Goal: Task Accomplishment & Management: Manage account settings

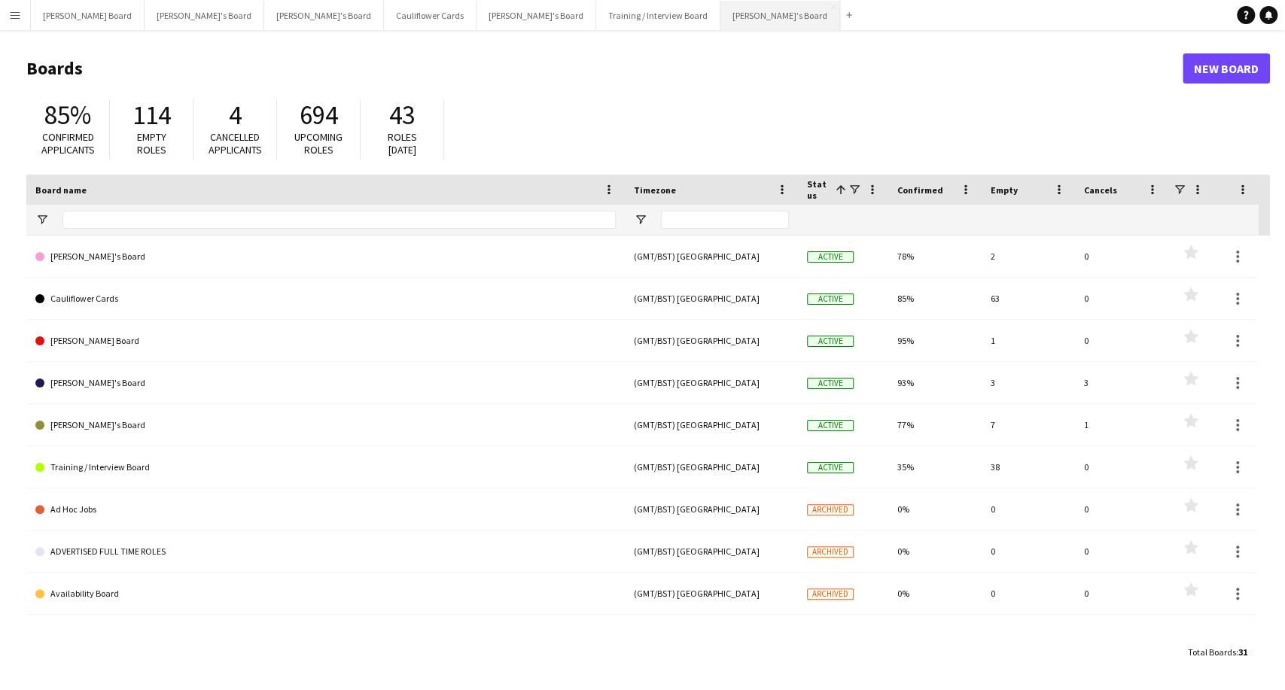
click at [720, 14] on button "[PERSON_NAME]'s Board Close" at bounding box center [780, 15] width 120 height 29
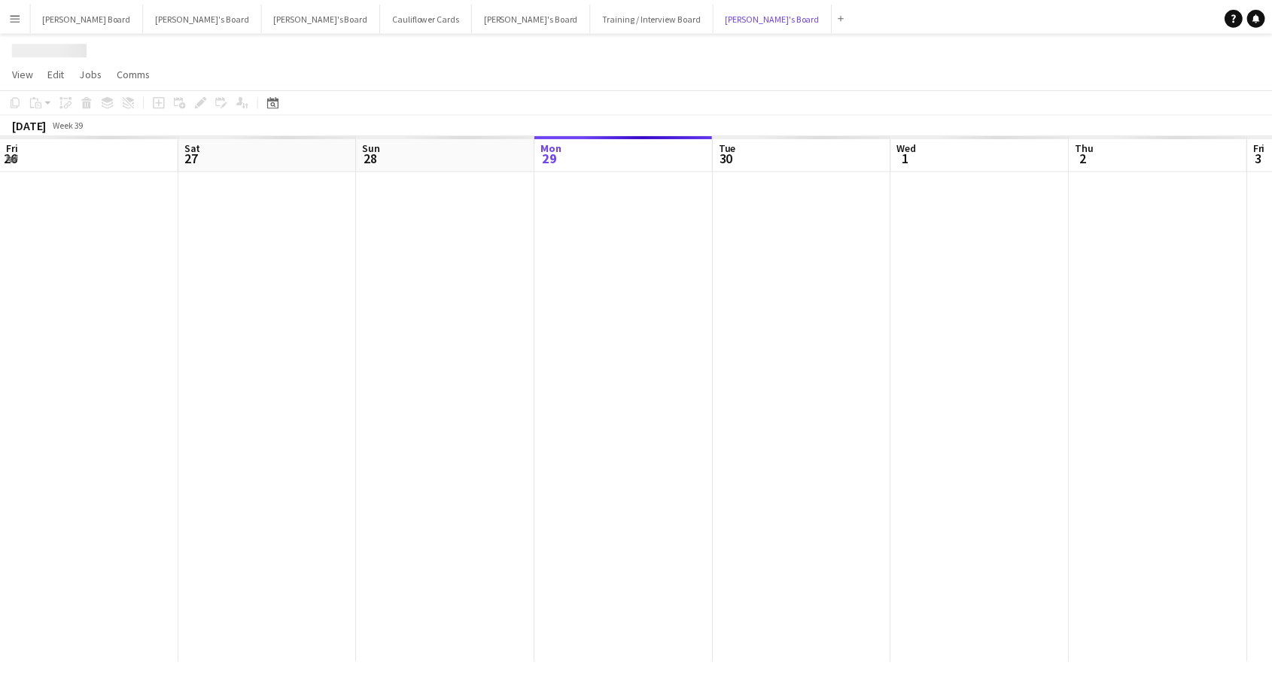
scroll to position [0, 360]
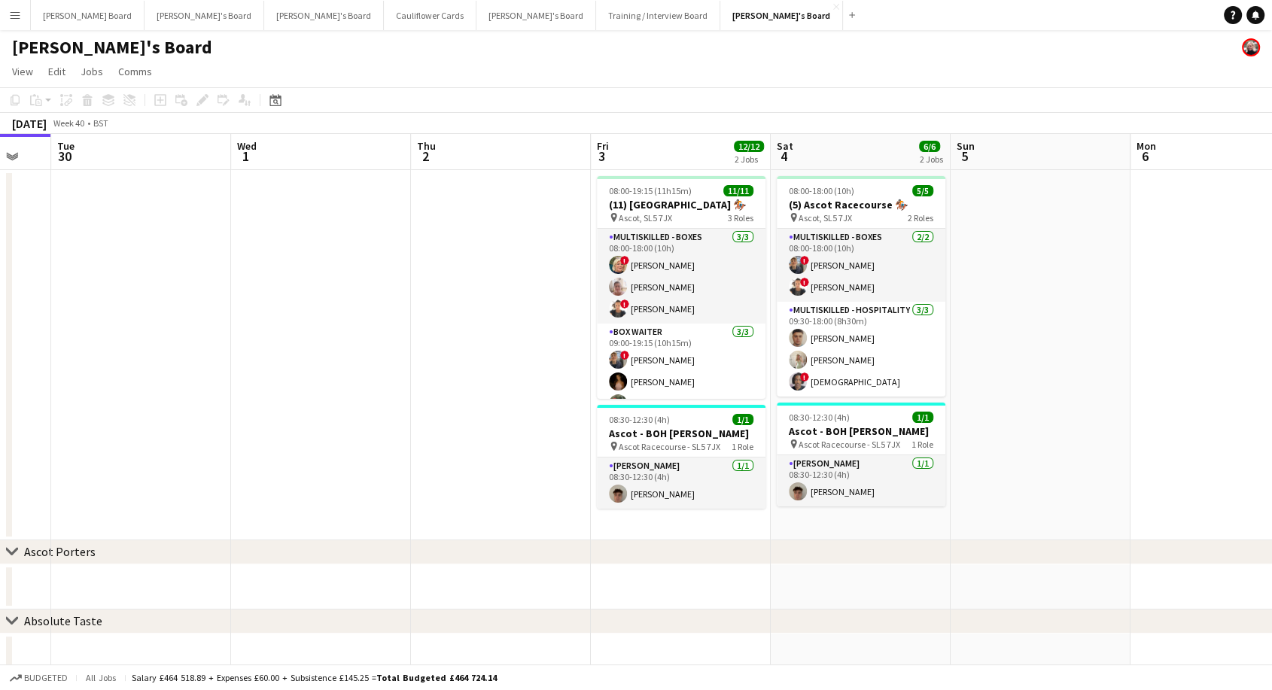
drag, startPoint x: 796, startPoint y: 287, endPoint x: 524, endPoint y: 327, distance: 275.4
click at [488, 312] on app-calendar-viewport "Fri 26 5/5 1 Job Sat 27 32/32 1 Job Sun 28 Mon 29 Tue 30 Wed 1 Thu 2 Fri 3 12/1…" at bounding box center [636, 579] width 1272 height 891
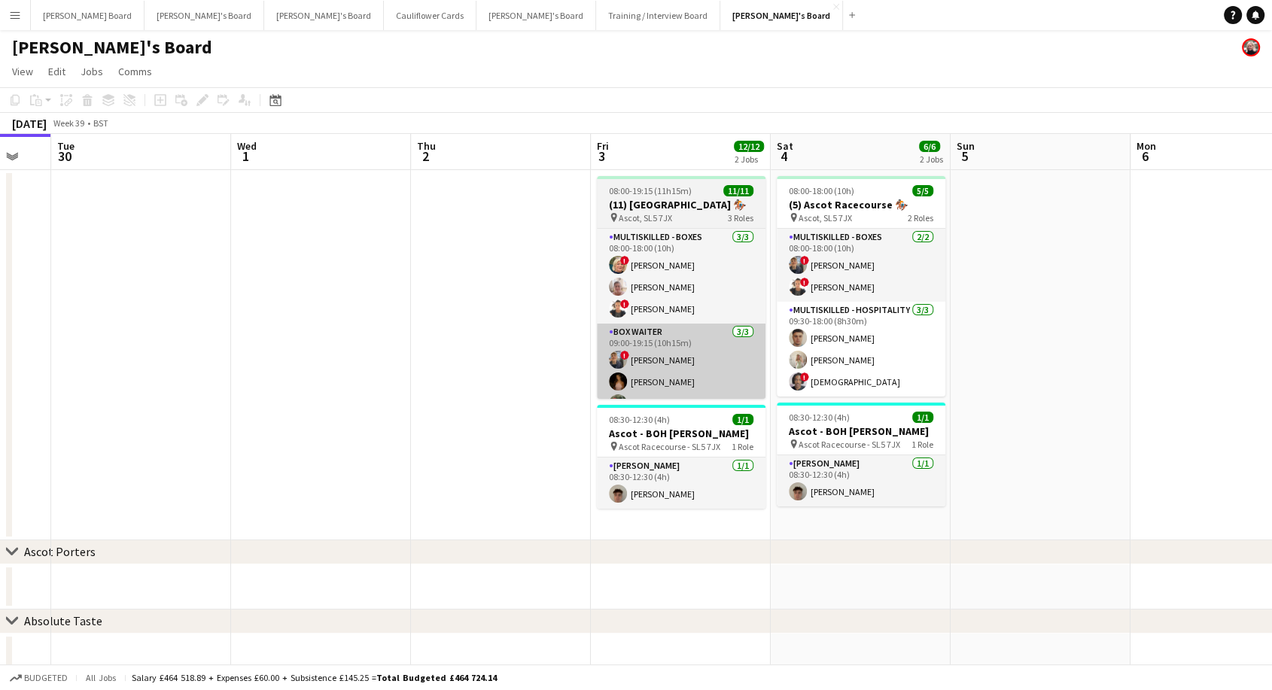
scroll to position [0, 668]
click at [708, 372] on app-card-role "BOX Waiter [DATE] 09:00-19:15 (10h15m) ! [PERSON_NAME] [PERSON_NAME] [PERSON_NA…" at bounding box center [682, 371] width 169 height 95
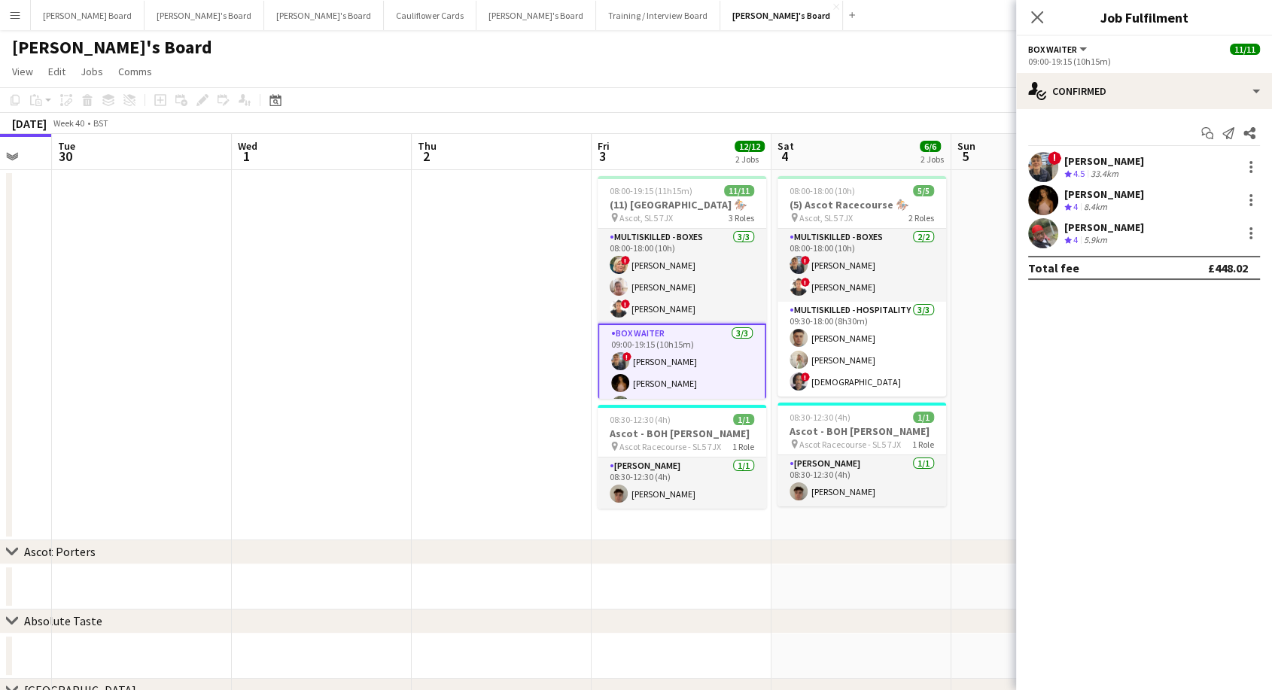
click at [1106, 193] on div "[PERSON_NAME]" at bounding box center [1104, 194] width 80 height 14
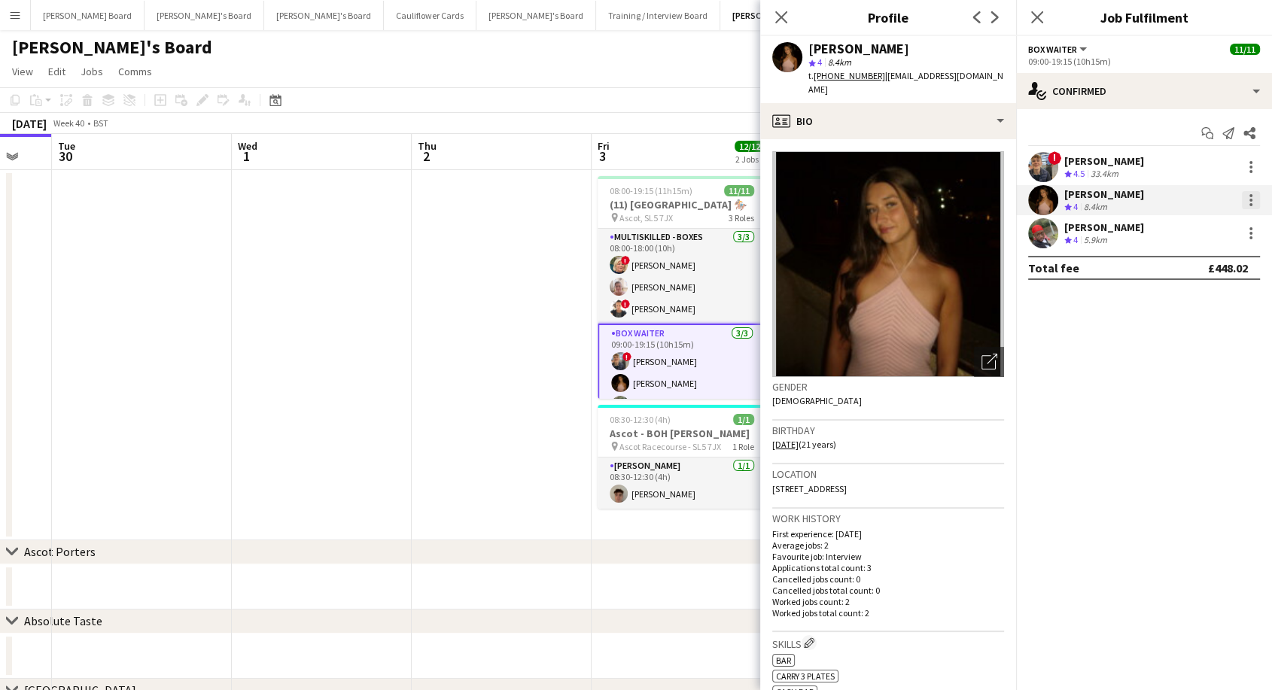
click at [1252, 201] on div at bounding box center [1251, 200] width 18 height 18
click at [1199, 373] on span "Remove" at bounding box center [1177, 372] width 45 height 13
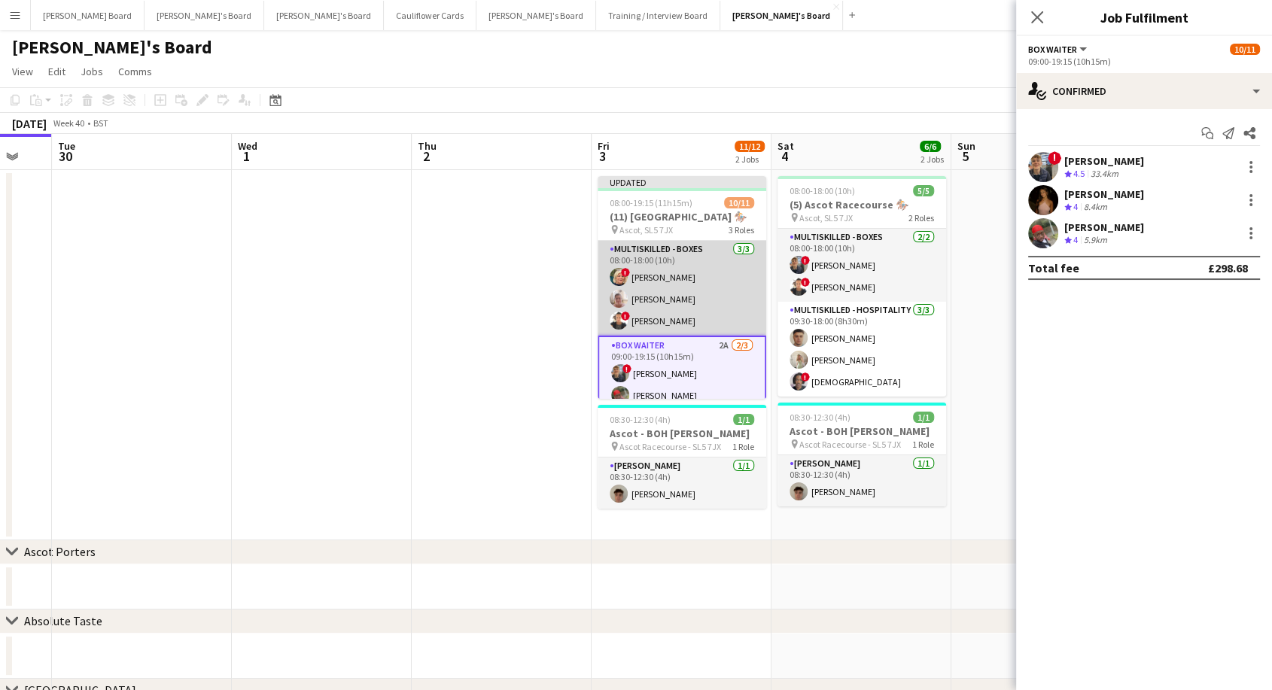
click at [634, 278] on app-card-role "Multiskilled - Boxes [DATE] 08:00-18:00 (10h) ! [PERSON_NAME] [PERSON_NAME] ! […" at bounding box center [682, 288] width 169 height 95
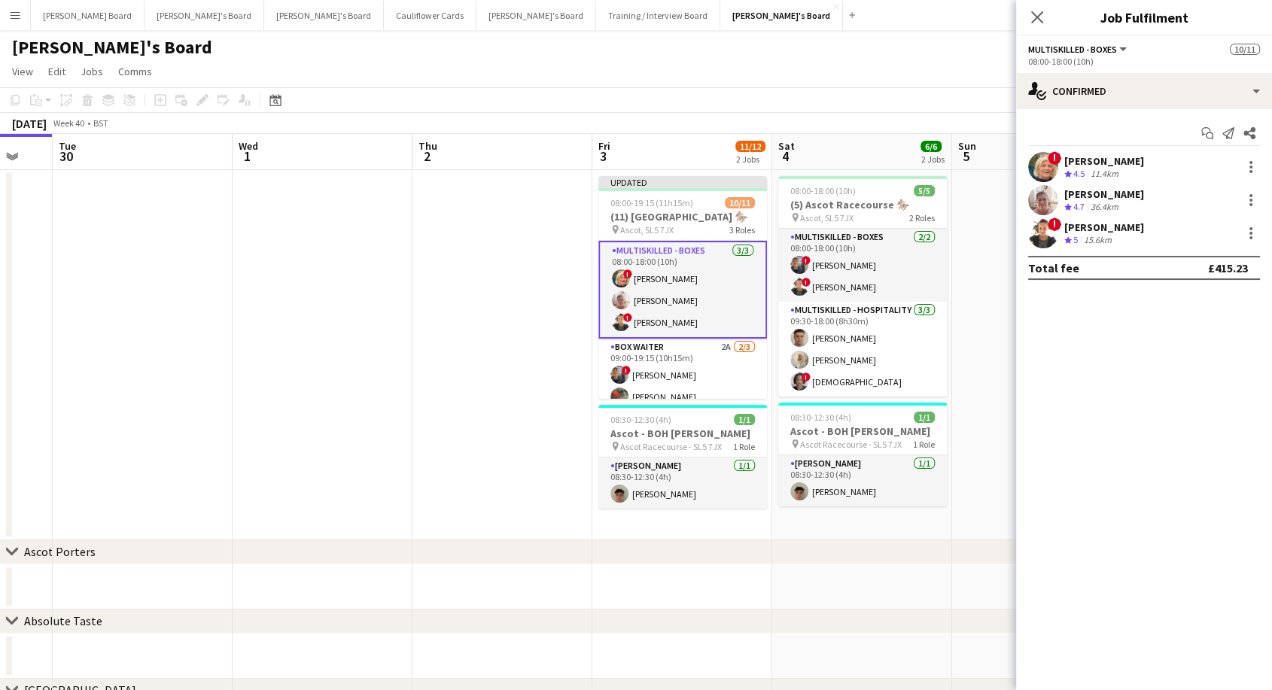
drag, startPoint x: 1054, startPoint y: 11, endPoint x: 1048, endPoint y: 17, distance: 8.5
click at [1053, 11] on div "Close pop-in" at bounding box center [1037, 17] width 42 height 35
click at [1030, 21] on icon "Close pop-in" at bounding box center [1037, 17] width 14 height 14
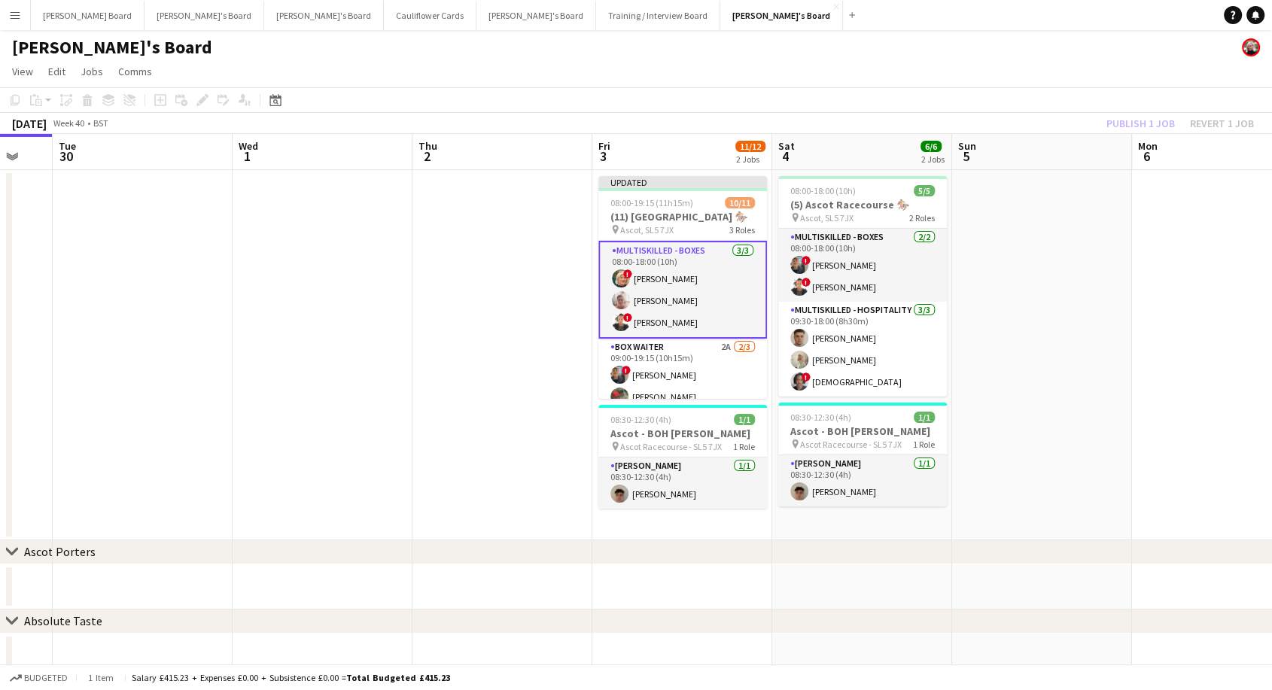
click at [1145, 127] on div "Publish 1 job Revert 1 job" at bounding box center [1180, 124] width 184 height 20
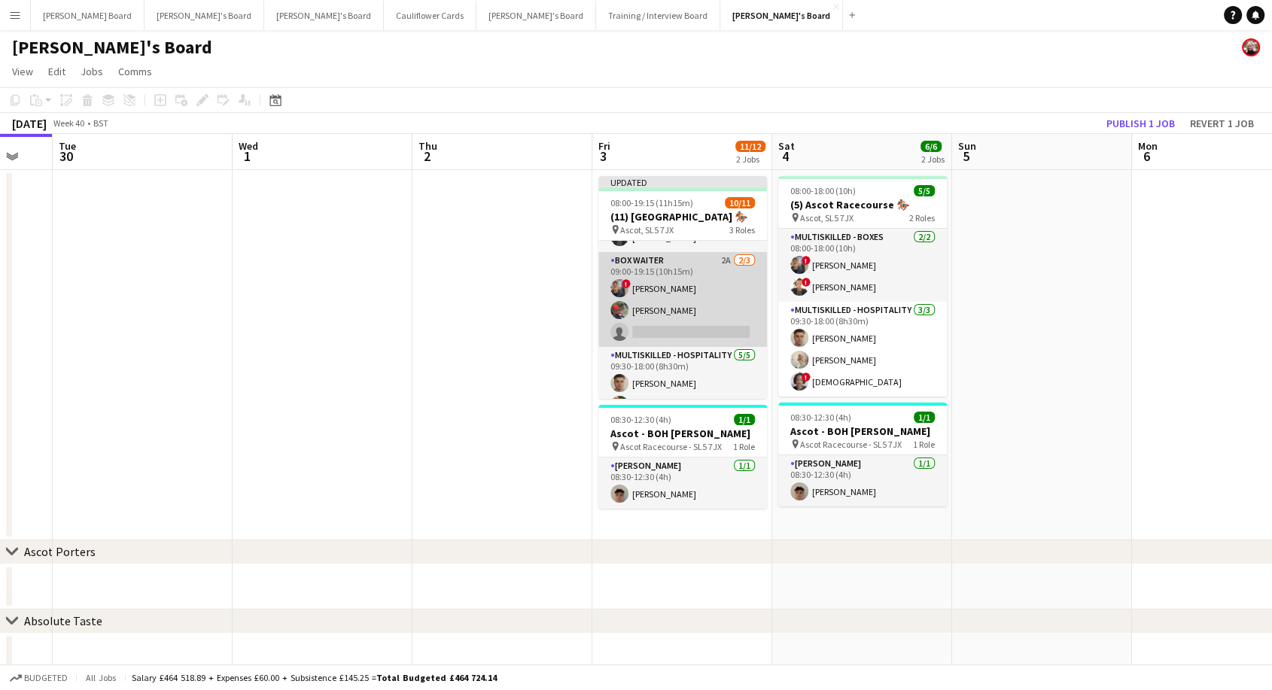
scroll to position [0, 666]
click at [651, 320] on app-card-role "BOX Waiter 2A [DATE] 09:00-19:15 (10h15m) ! [PERSON_NAME] [PERSON_NAME] single-…" at bounding box center [683, 299] width 169 height 95
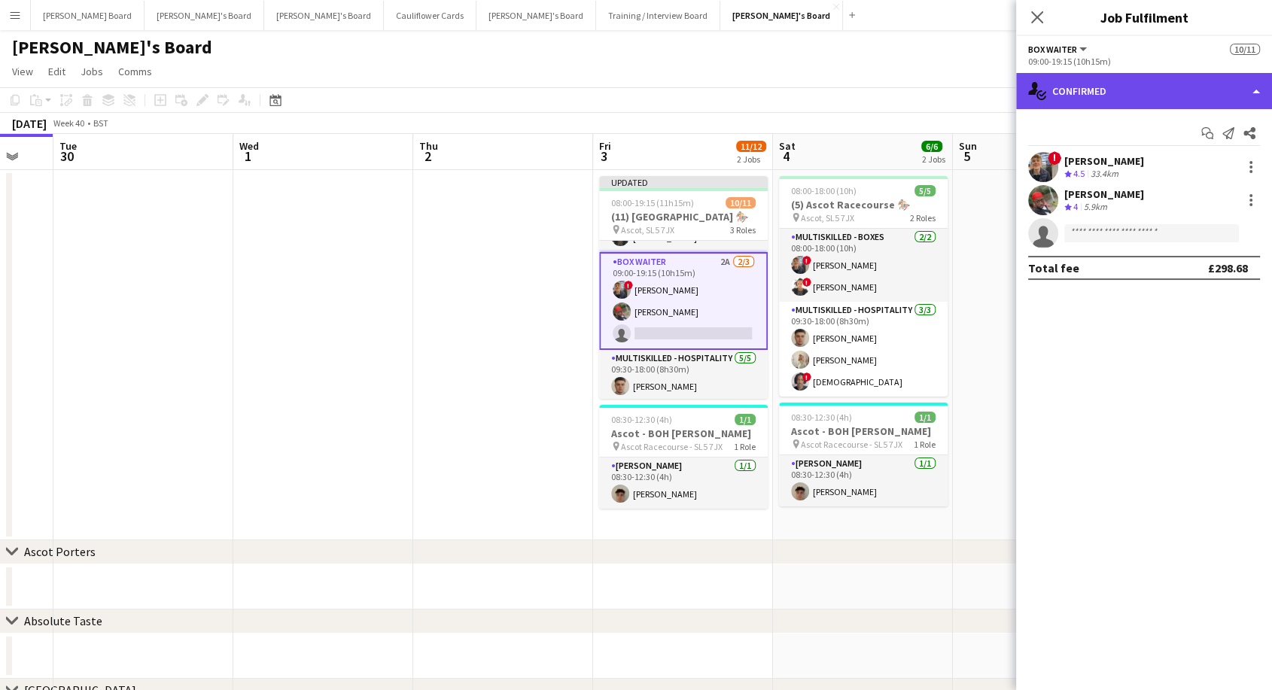
click at [1108, 90] on div "single-neutral-actions-check-2 Confirmed" at bounding box center [1144, 91] width 256 height 36
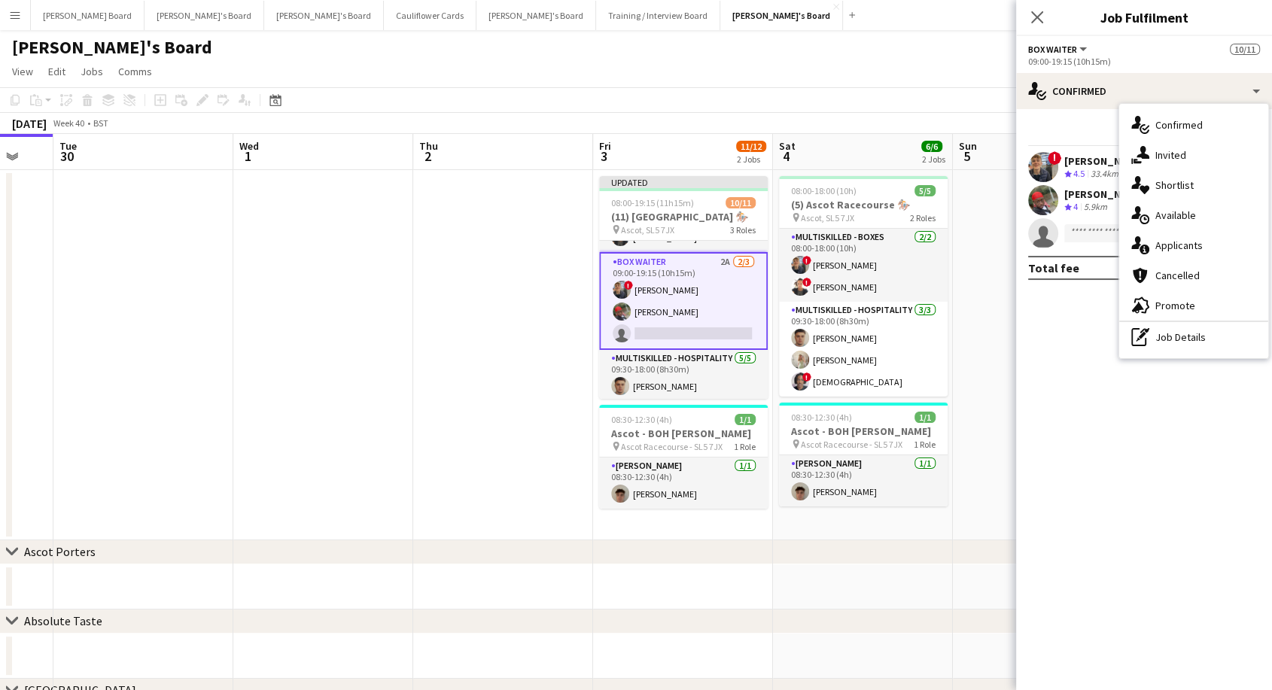
drag, startPoint x: 1167, startPoint y: 254, endPoint x: 1163, endPoint y: 247, distance: 8.4
click at [1165, 251] on div "single-neutral-actions-information Applicants" at bounding box center [1193, 245] width 149 height 30
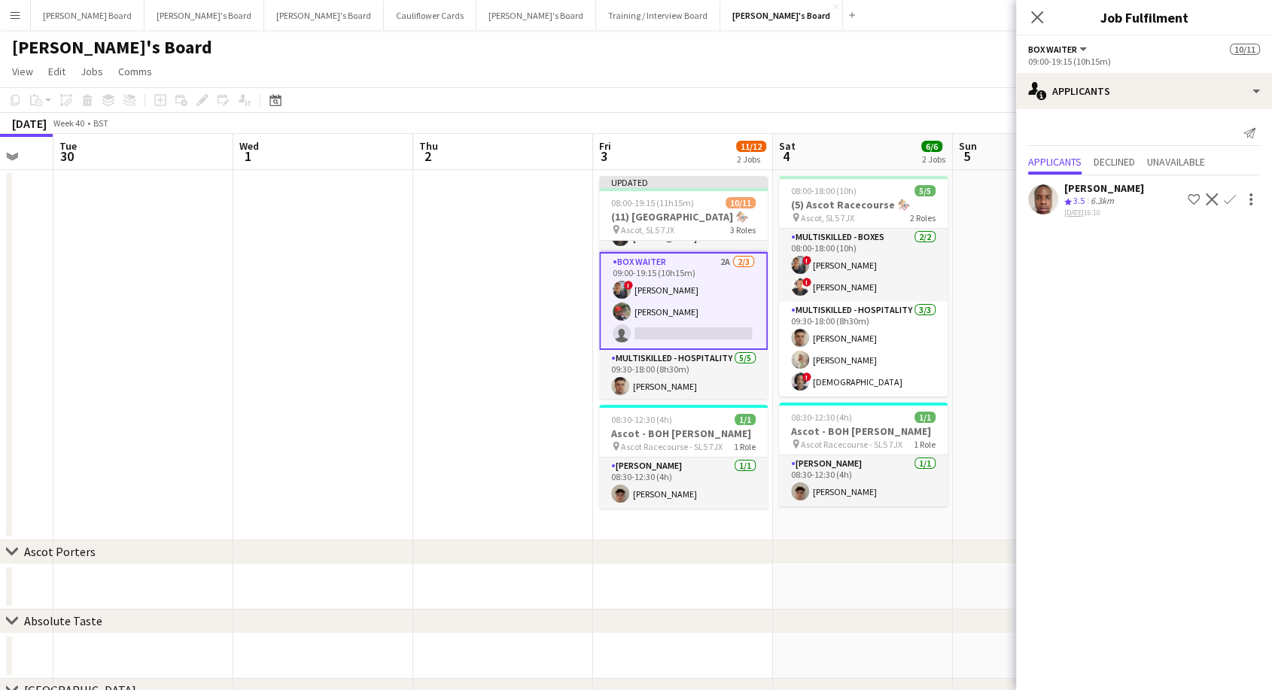
drag, startPoint x: 1120, startPoint y: 193, endPoint x: 1112, endPoint y: 193, distance: 8.3
click at [1120, 193] on div "[PERSON_NAME]" at bounding box center [1104, 188] width 80 height 14
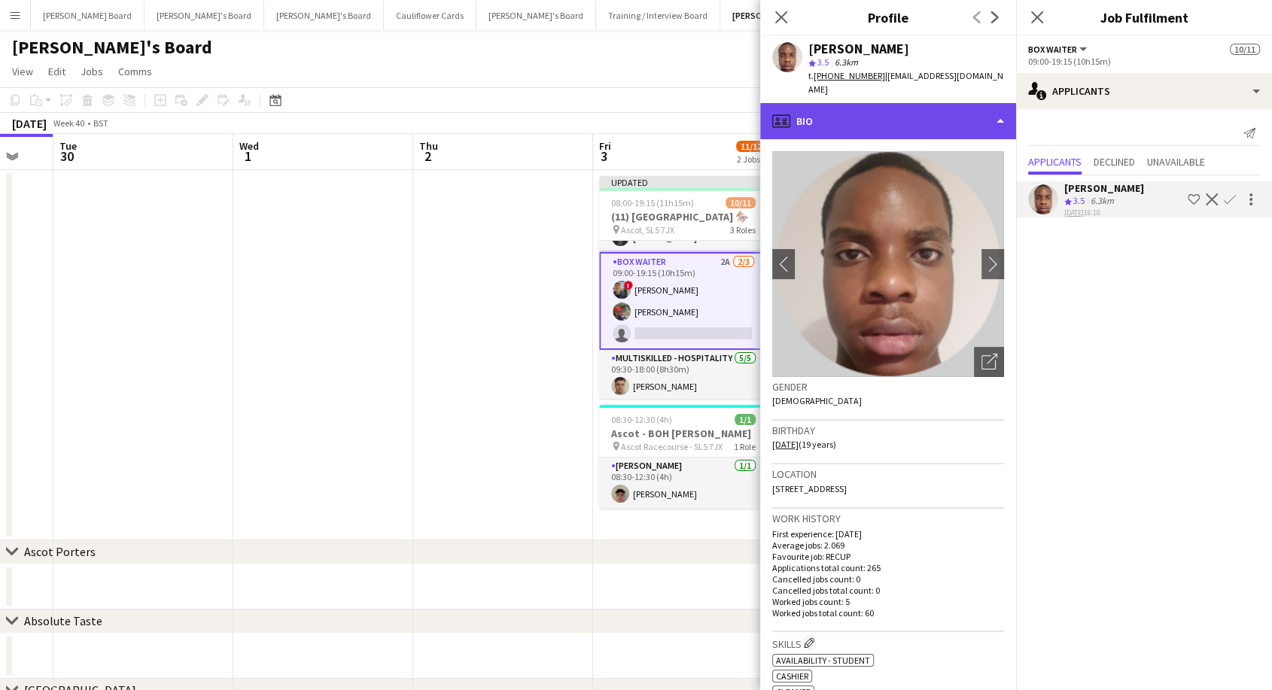
click at [860, 108] on div "profile Bio" at bounding box center [888, 121] width 256 height 36
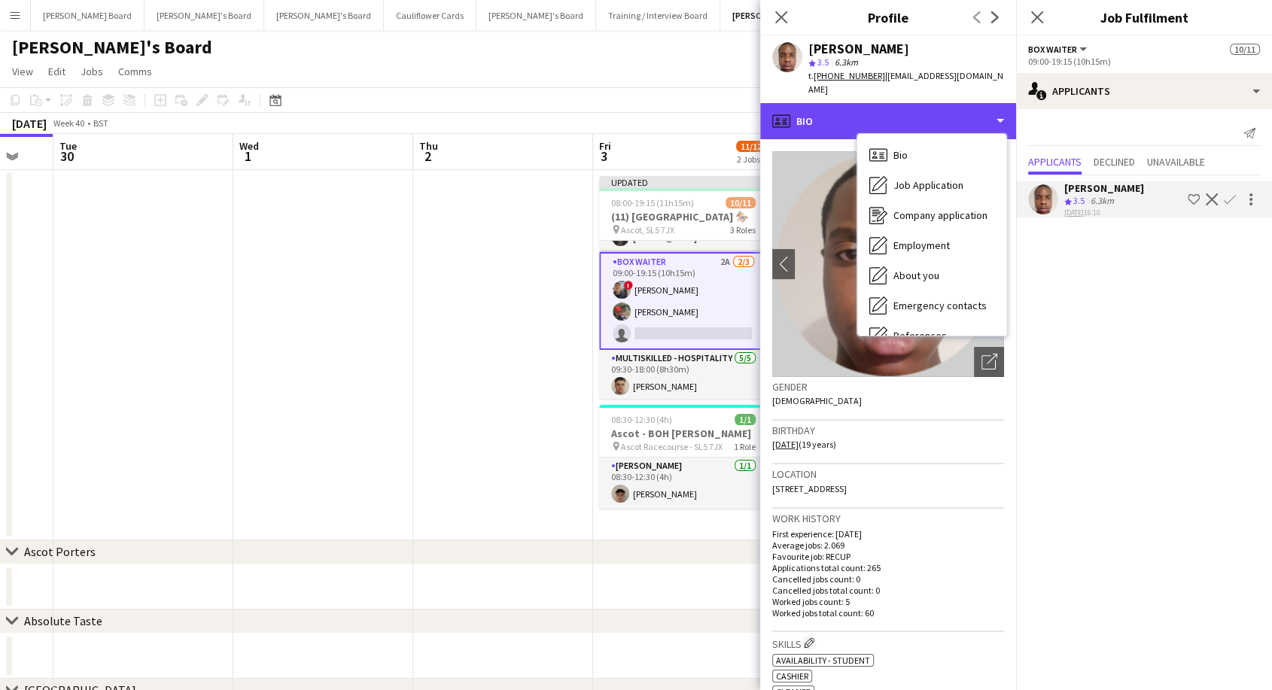
scroll to position [231, 0]
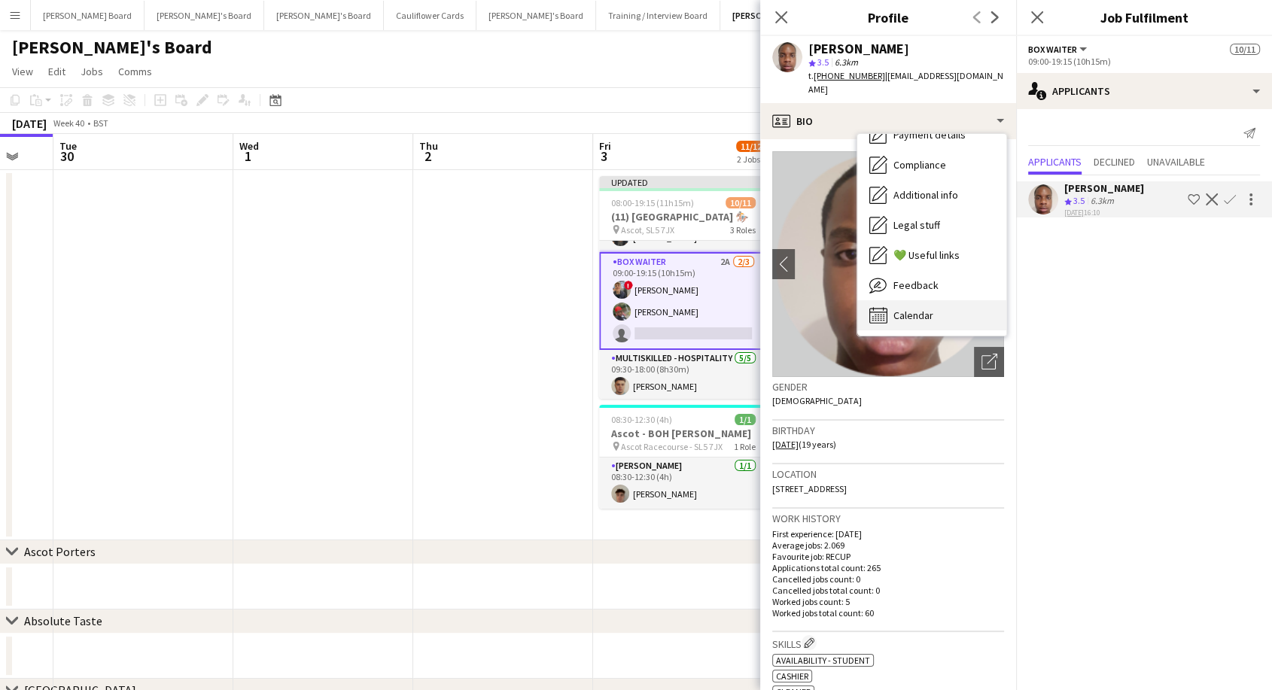
click at [929, 309] on span "Calendar" at bounding box center [913, 316] width 40 height 14
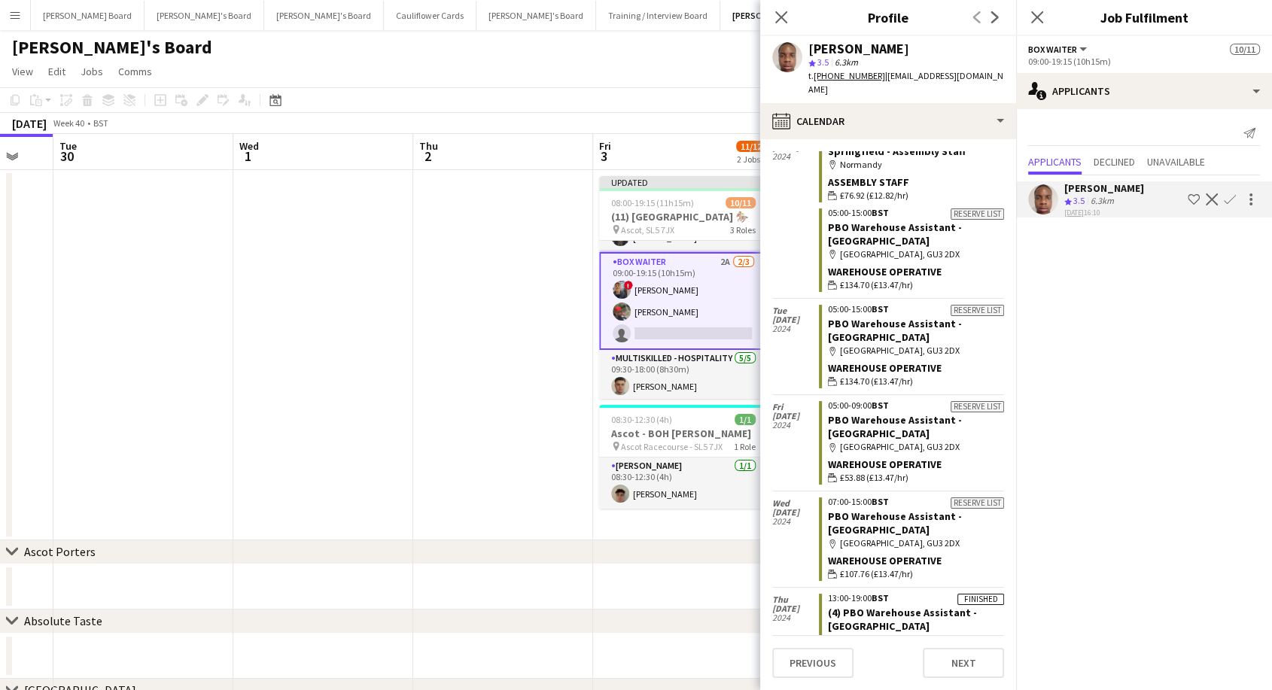
scroll to position [5054, 0]
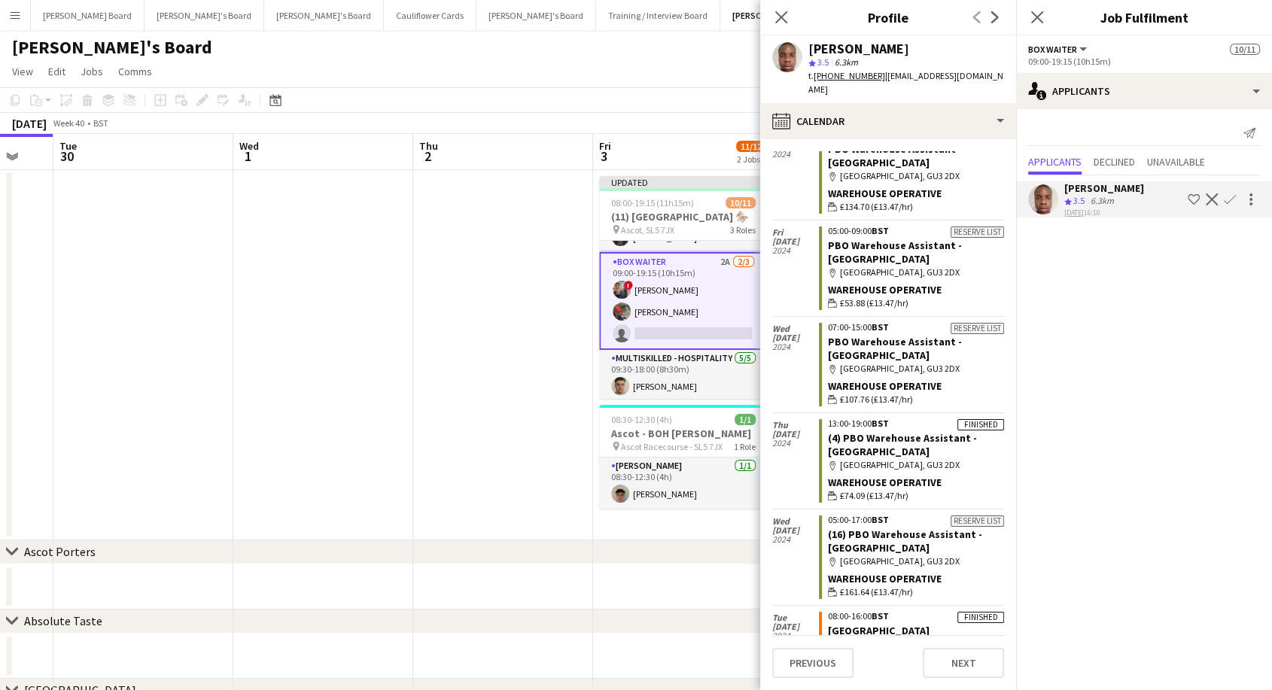
drag, startPoint x: 778, startPoint y: 11, endPoint x: 777, endPoint y: 48, distance: 37.7
click at [778, 11] on icon "Close pop-in" at bounding box center [781, 17] width 12 height 12
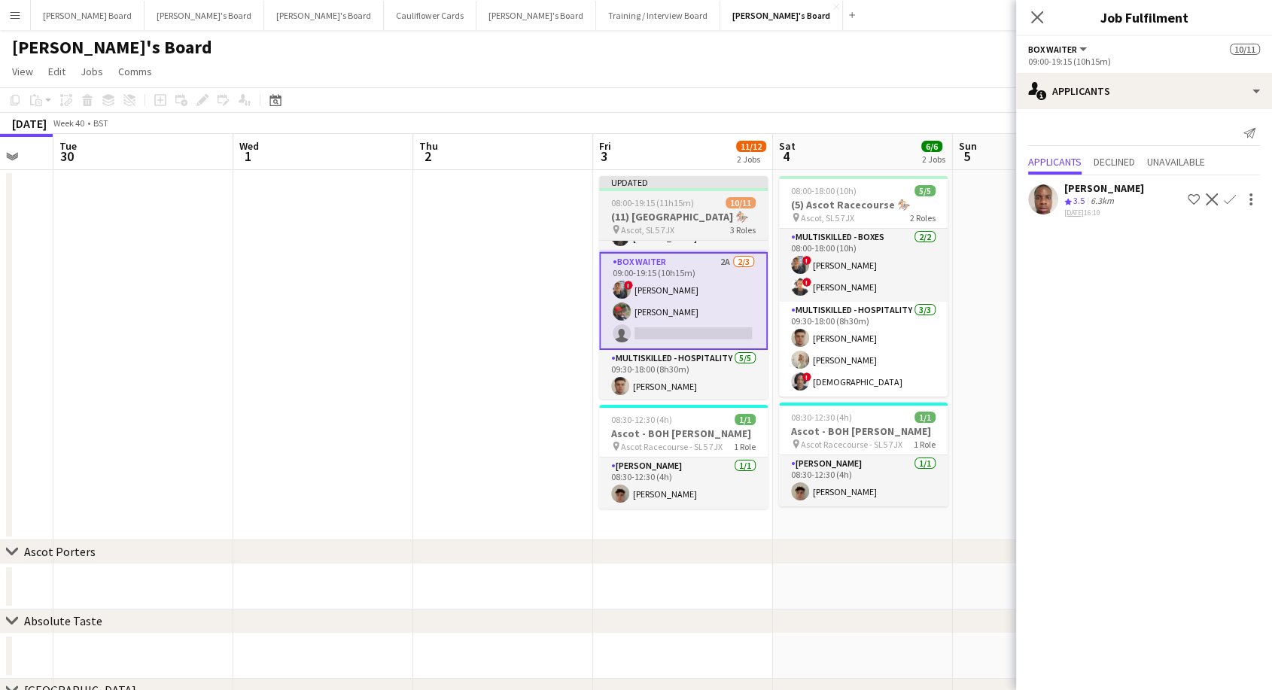
click at [685, 181] on div "Updated" at bounding box center [683, 182] width 169 height 12
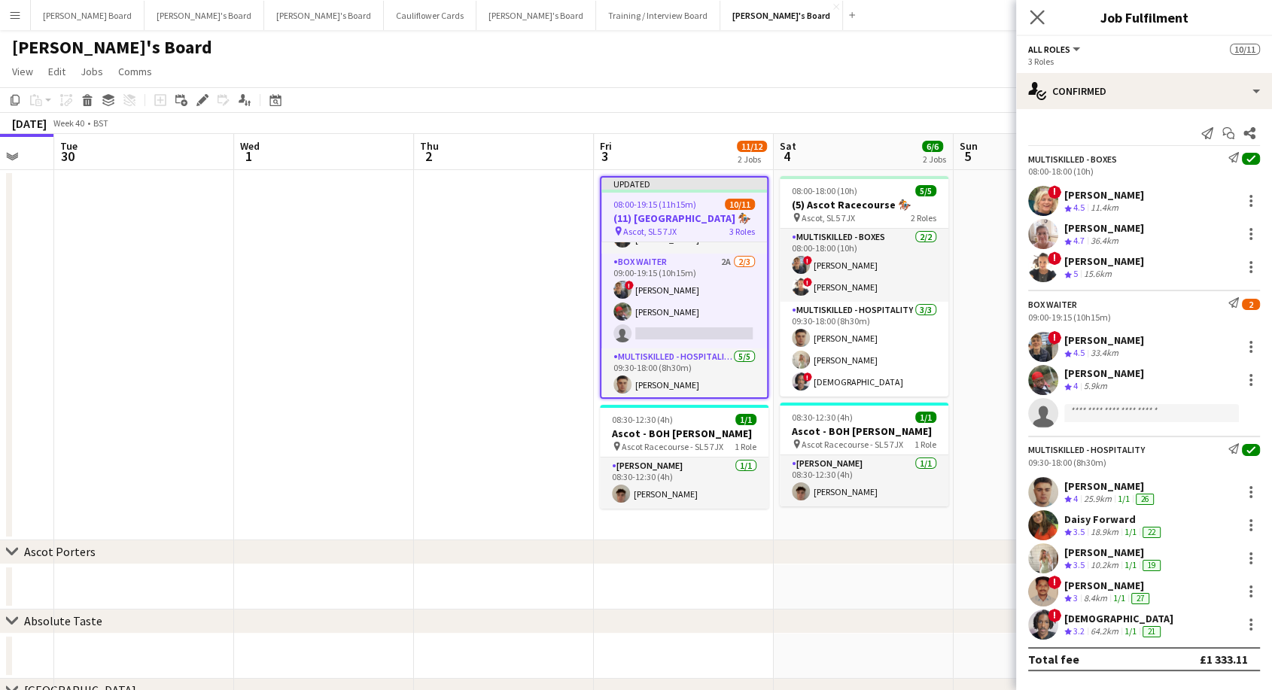
click at [1046, 14] on app-icon "Close pop-in" at bounding box center [1038, 18] width 22 height 22
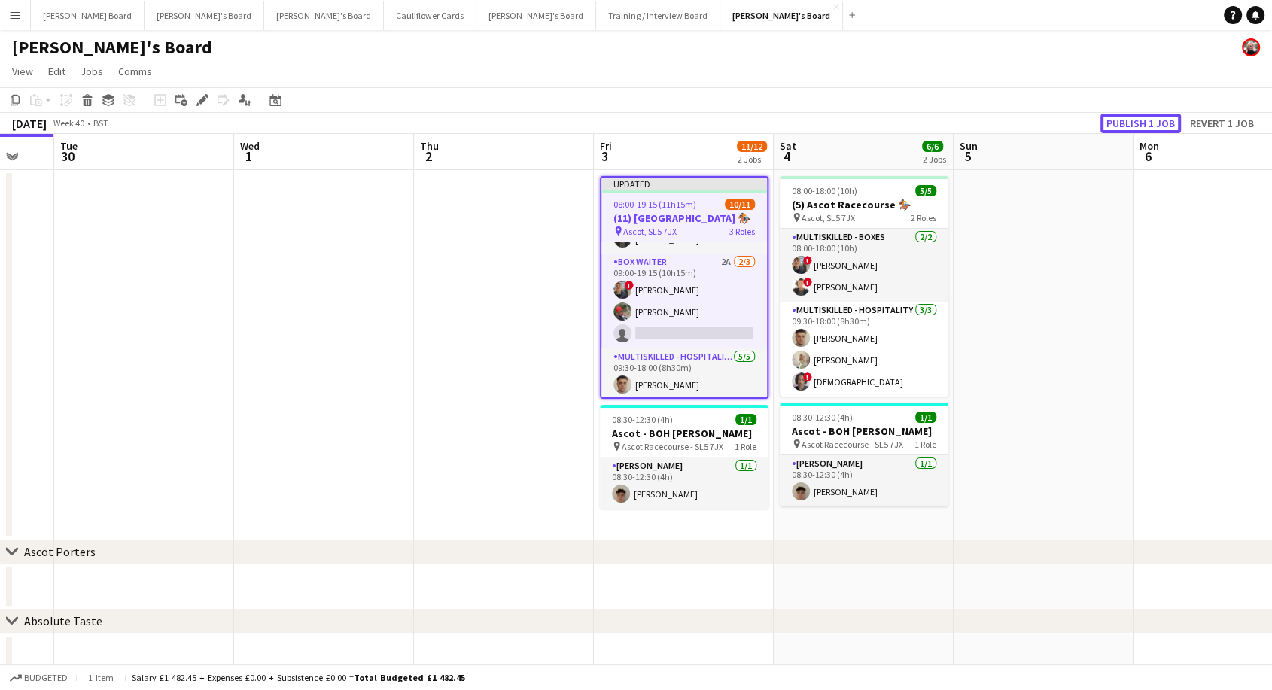
click at [1143, 126] on button "Publish 1 job" at bounding box center [1140, 124] width 81 height 20
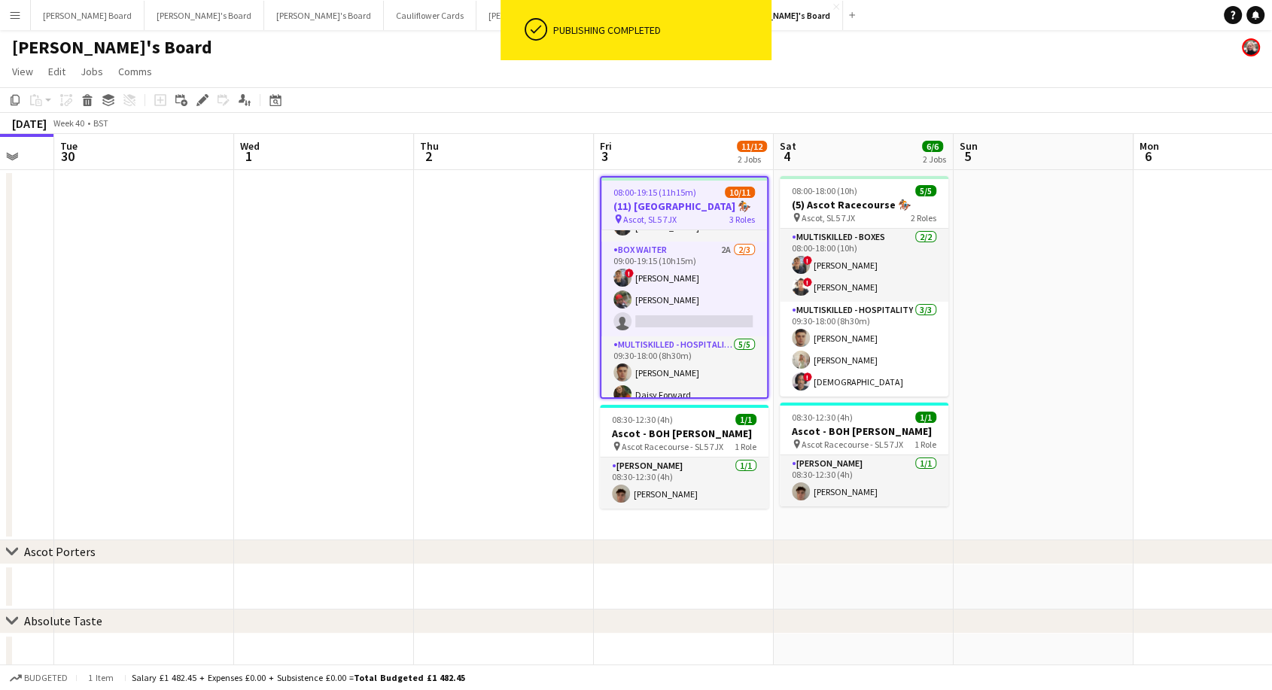
click at [662, 200] on h3 "(11) [GEOGRAPHIC_DATA] 🏇🏼" at bounding box center [684, 206] width 166 height 14
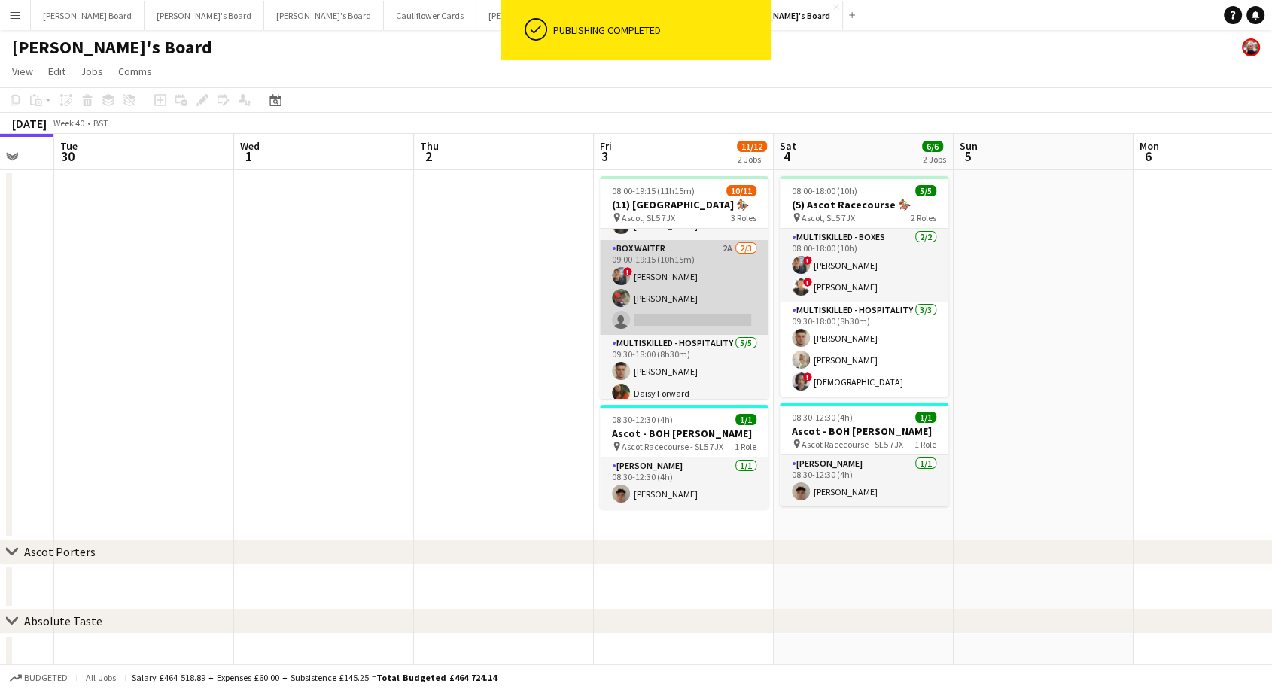
drag, startPoint x: 667, startPoint y: 283, endPoint x: 700, endPoint y: 285, distance: 33.2
click at [668, 283] on app-card-role "BOX Waiter 2A [DATE] 09:00-19:15 (10h15m) ! [PERSON_NAME] [PERSON_NAME] single-…" at bounding box center [684, 287] width 169 height 95
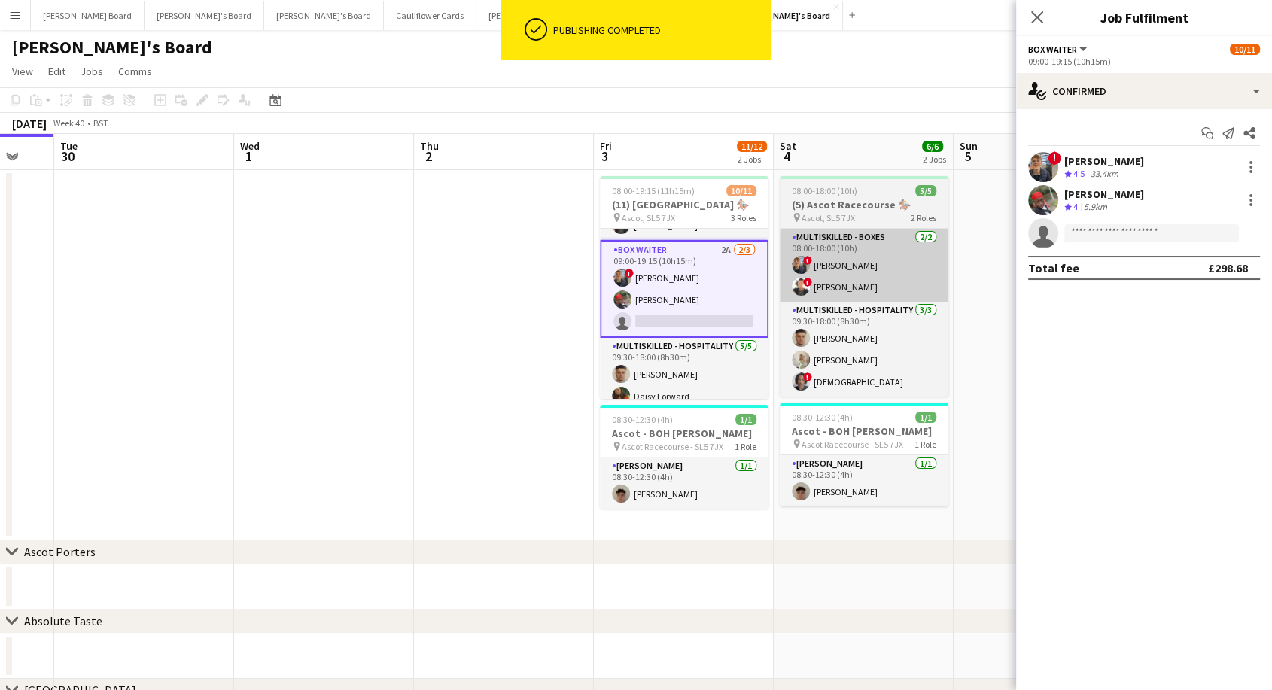
scroll to position [0, 665]
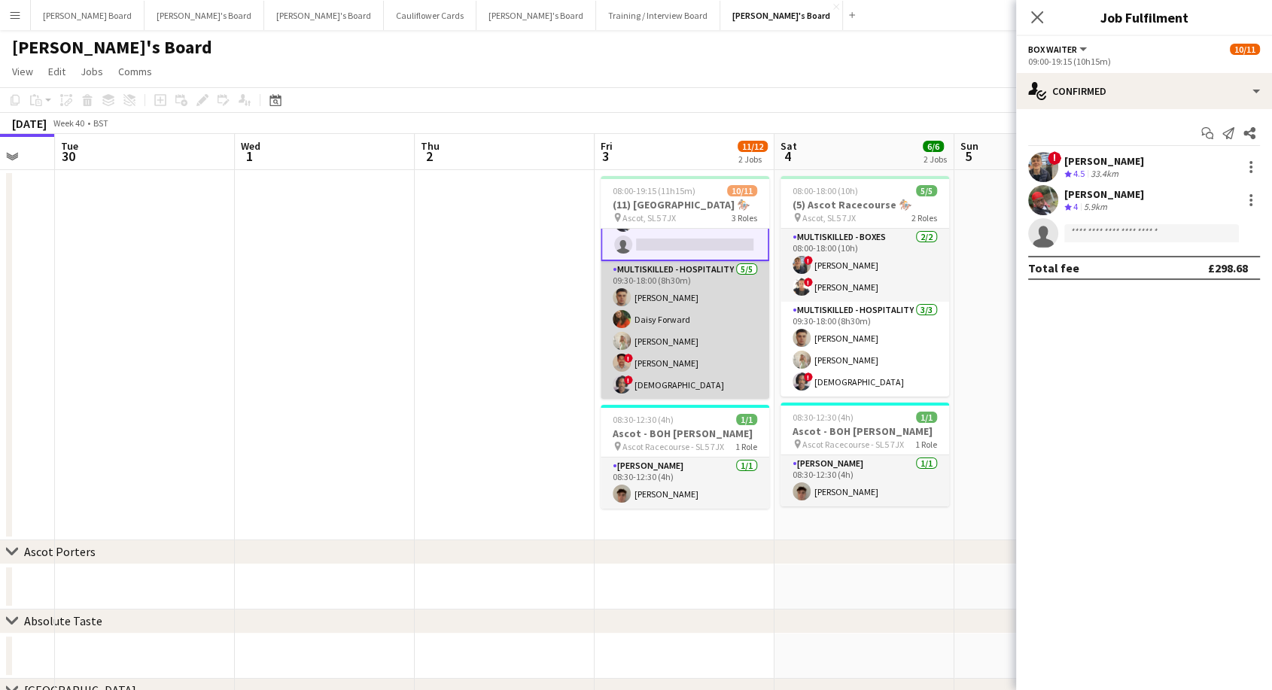
click at [688, 320] on app-card-role "Multiskilled - Hospitality [DATE] 09:30-18:00 (8h30m) [PERSON_NAME] [PERSON_NAM…" at bounding box center [685, 330] width 169 height 138
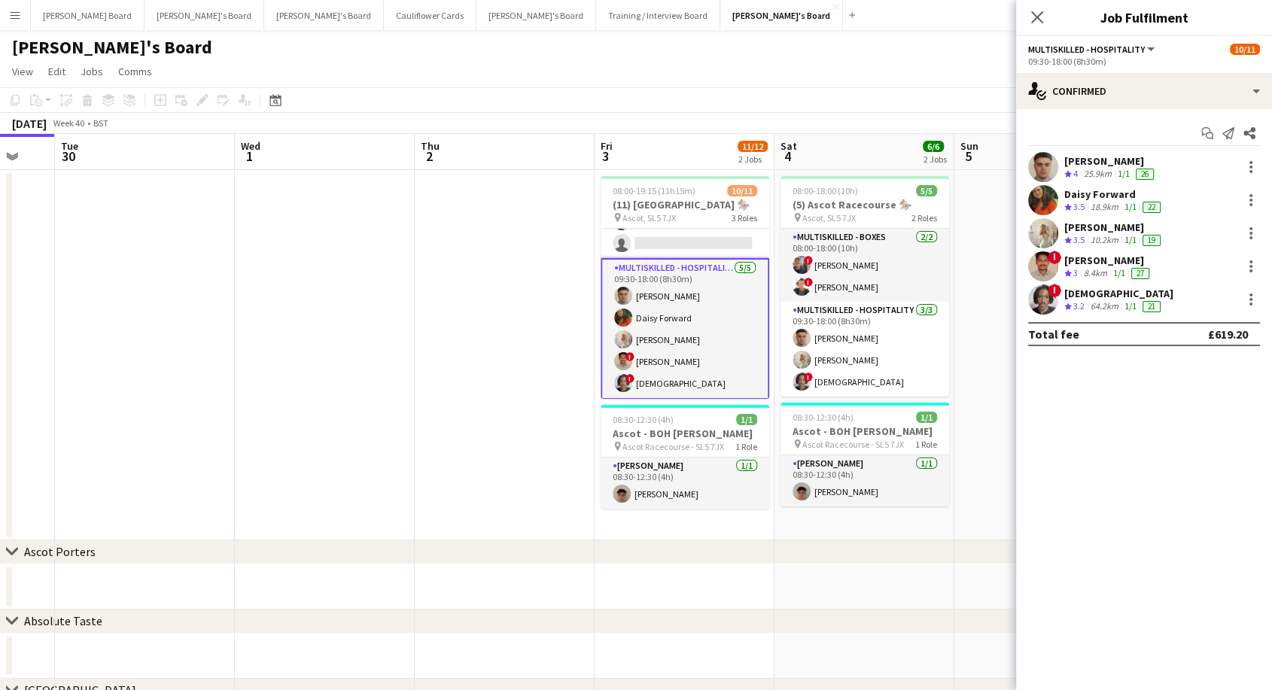
scroll to position [159, 0]
click at [1030, 20] on icon "Close pop-in" at bounding box center [1037, 17] width 14 height 14
